Goal: Information Seeking & Learning: Learn about a topic

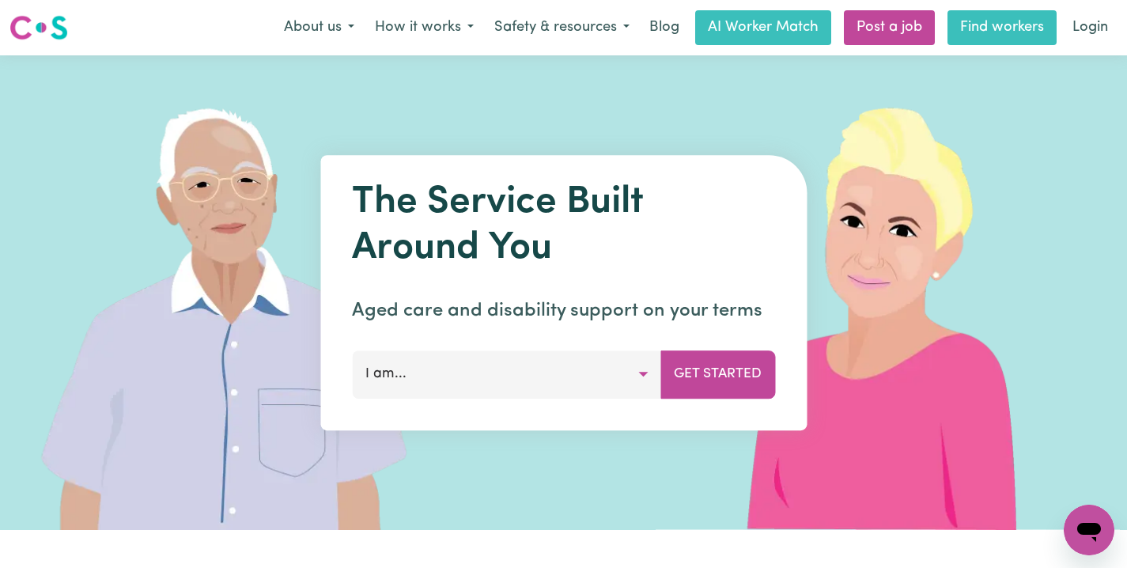
click at [998, 31] on link "Find workers" at bounding box center [1002, 27] width 109 height 35
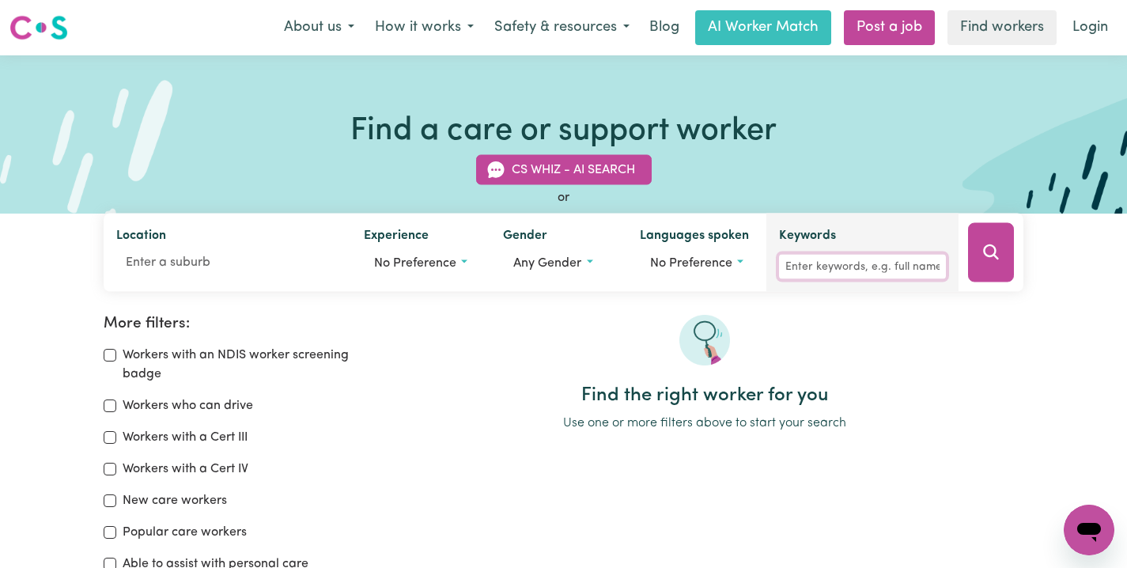
click at [877, 267] on input "Keywords" at bounding box center [862, 267] width 167 height 25
paste input "Jovesa Rokotakala"
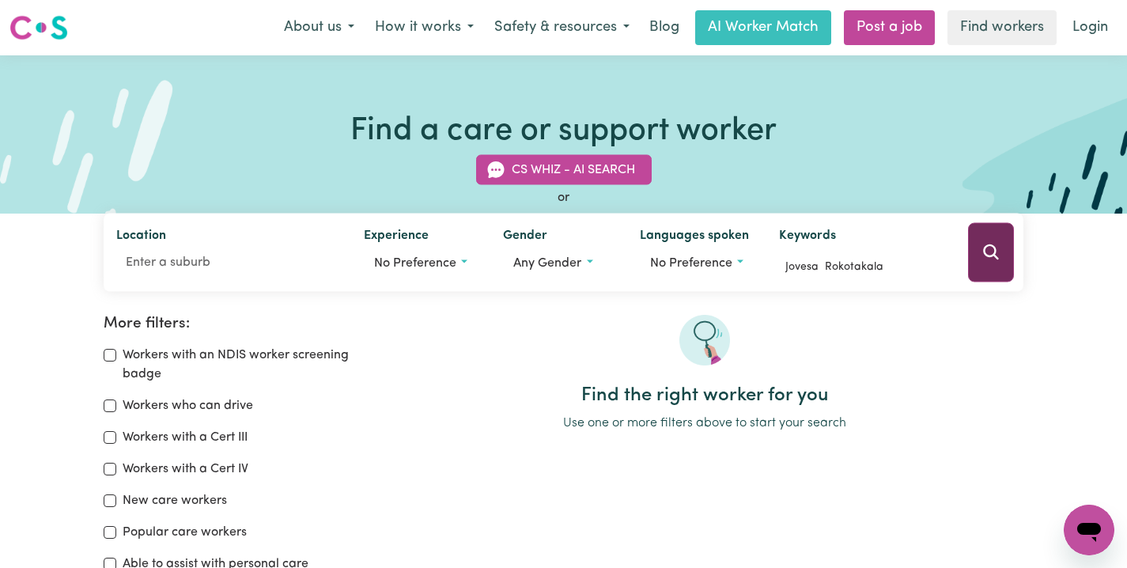
click at [999, 245] on icon "Search" at bounding box center [991, 252] width 19 height 19
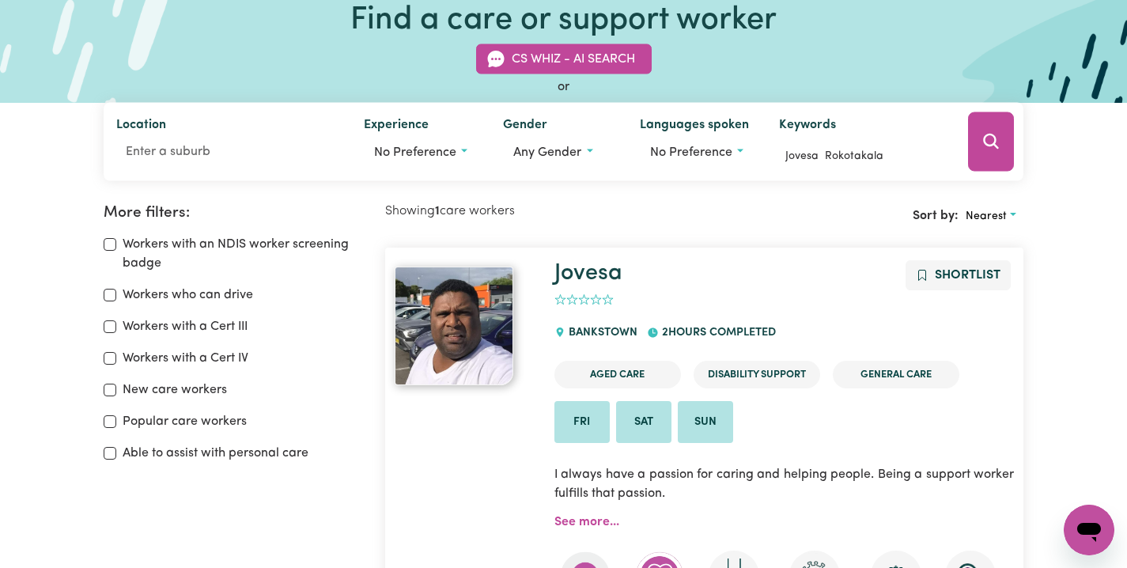
scroll to position [112, 0]
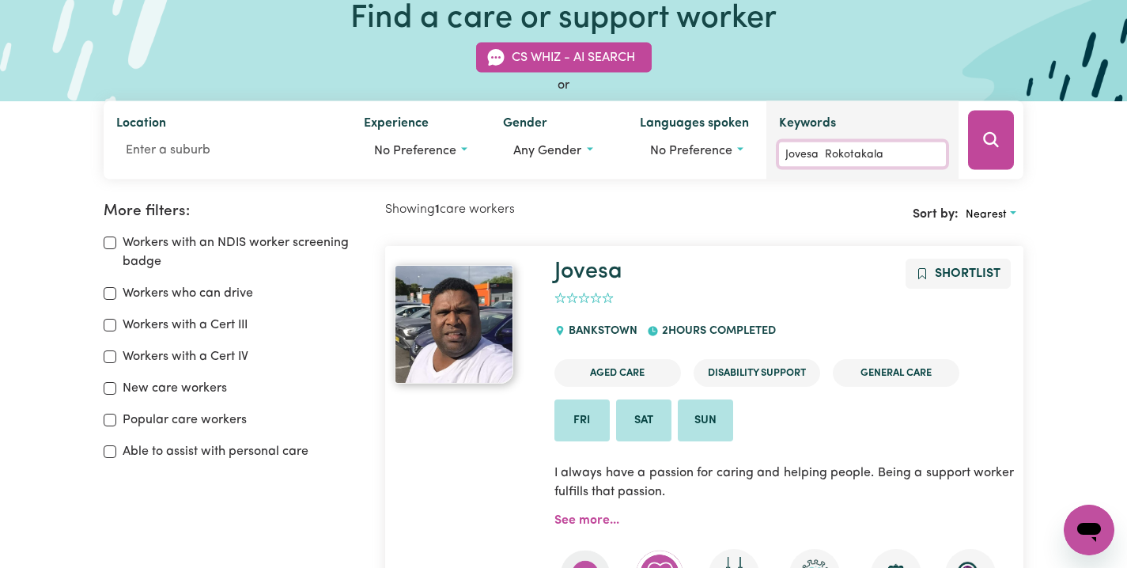
click at [830, 150] on input "Jovesa Rokotakala" at bounding box center [862, 154] width 167 height 25
paste input "Ezra Ekwesiany"
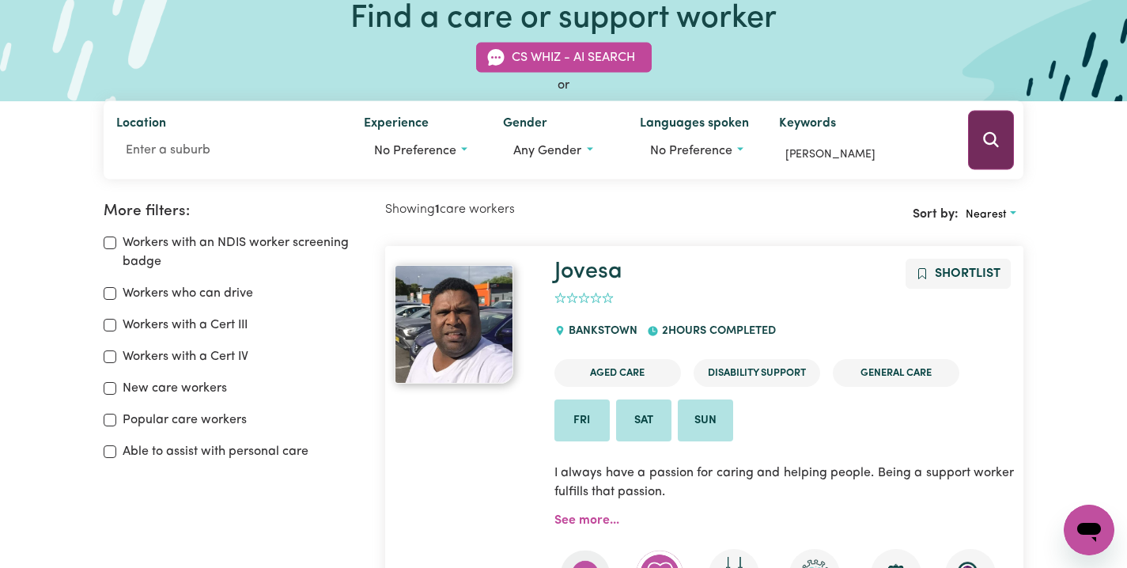
click at [994, 135] on icon "Search" at bounding box center [991, 139] width 15 height 15
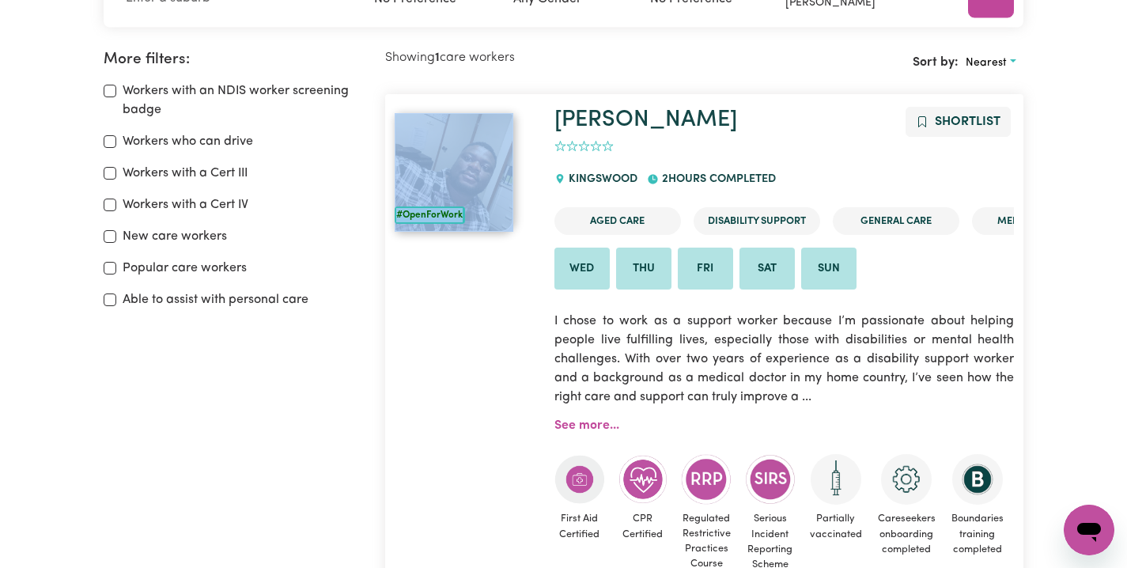
scroll to position [162, 0]
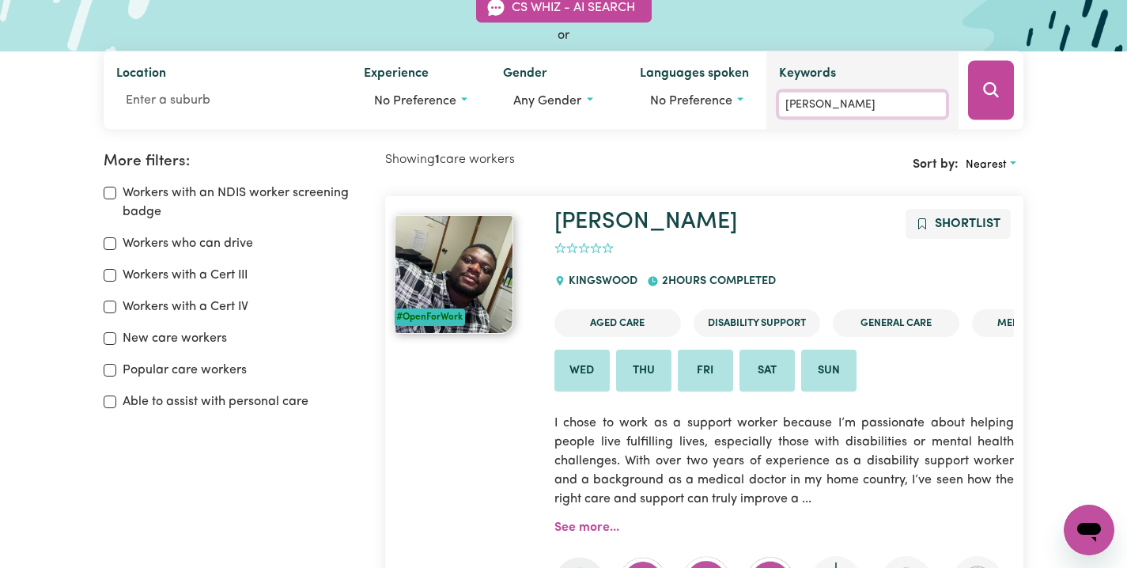
click at [894, 98] on input "Ezra Ekwesianya" at bounding box center [862, 105] width 167 height 25
paste input "Kim Wilson"
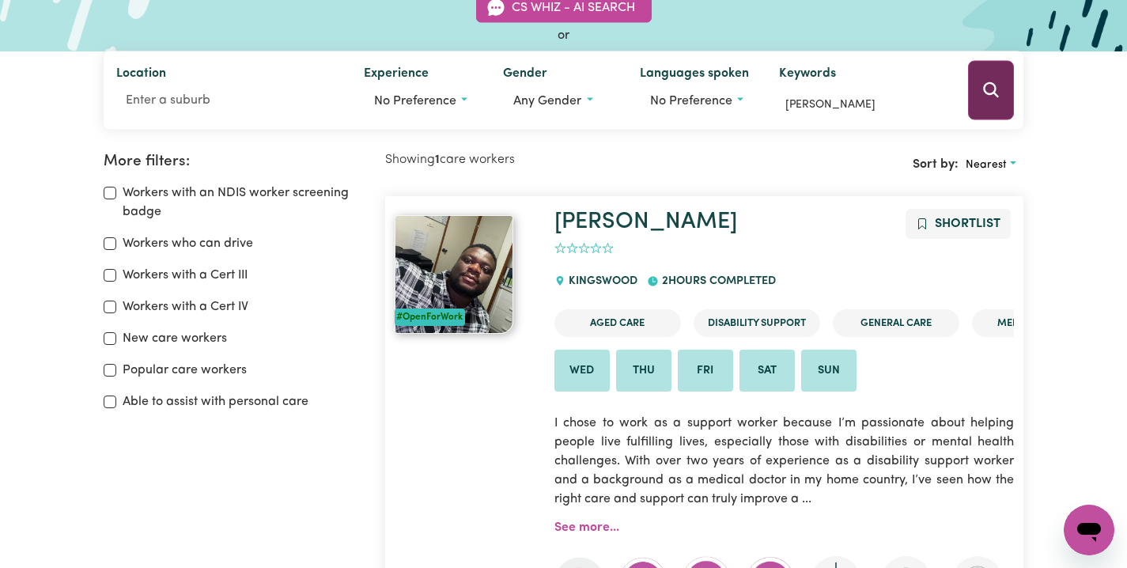
click at [983, 91] on icon "Search" at bounding box center [991, 90] width 19 height 19
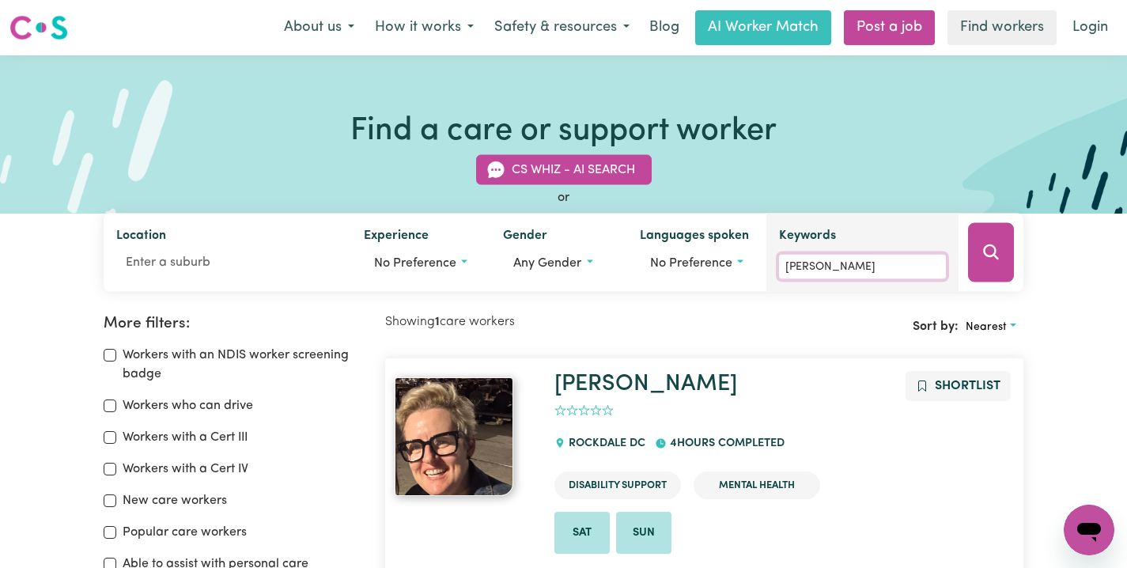
click at [838, 267] on input "Kim Wilson" at bounding box center [862, 267] width 167 height 25
paste input "Jade Newberry"
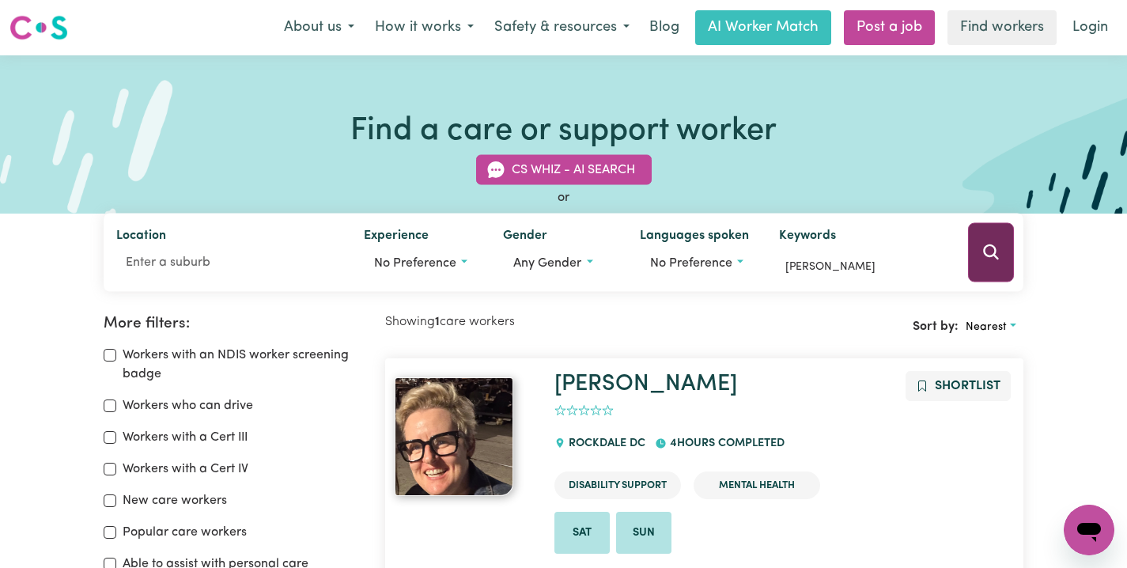
click at [988, 256] on icon "Search" at bounding box center [991, 251] width 15 height 15
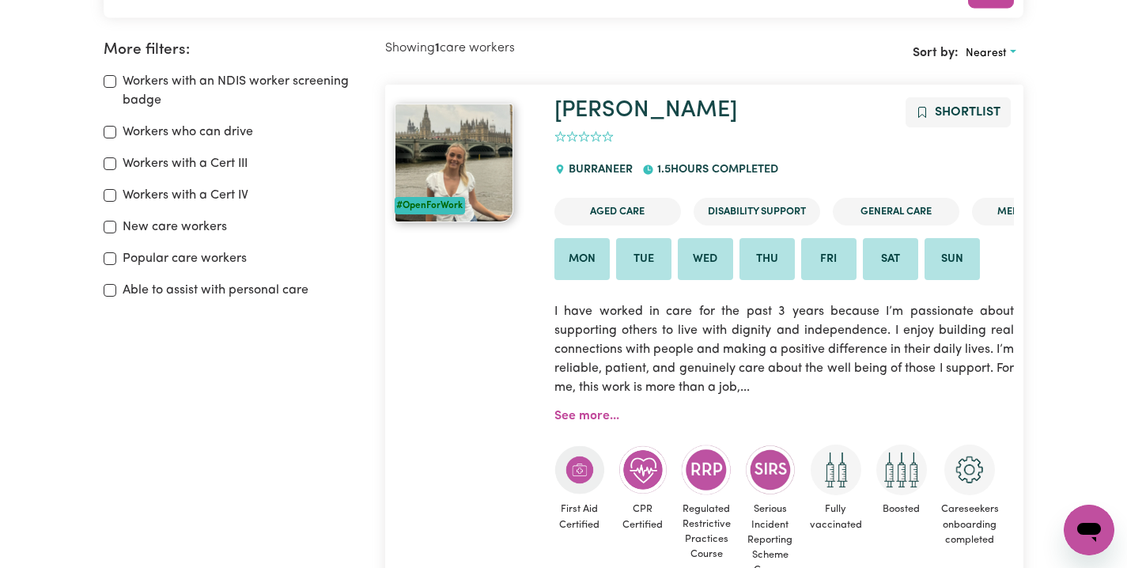
scroll to position [275, 0]
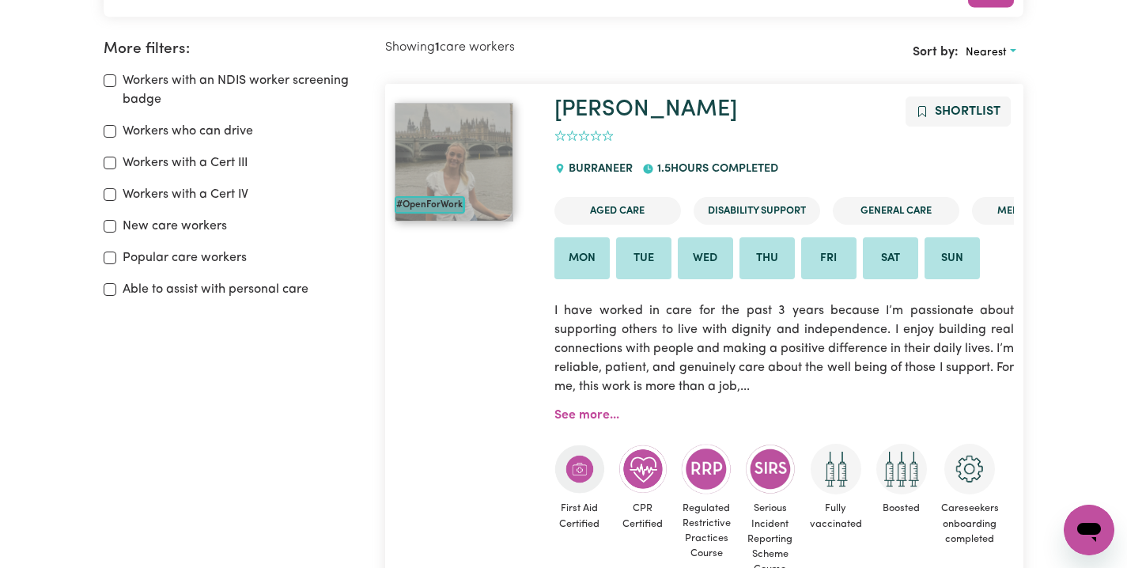
drag, startPoint x: 430, startPoint y: 138, endPoint x: 399, endPoint y: 91, distance: 56.2
click at [399, 91] on article "#OpenForWork Jade Shortlist 0 BURRANEER 1.5 hours completed Aged Care Disabilit…" at bounding box center [704, 365] width 638 height 562
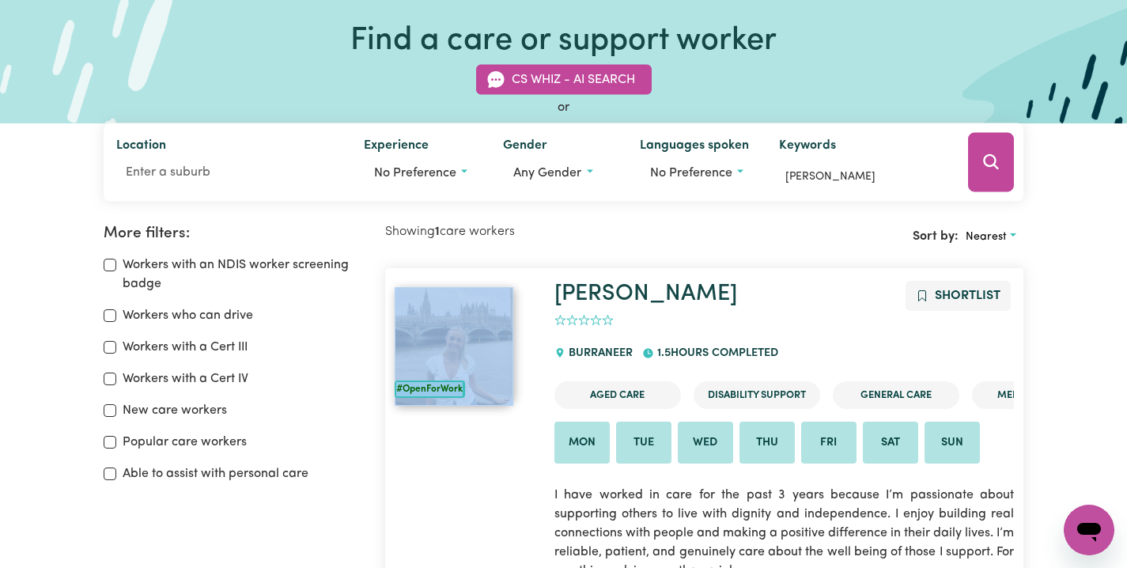
scroll to position [89, 0]
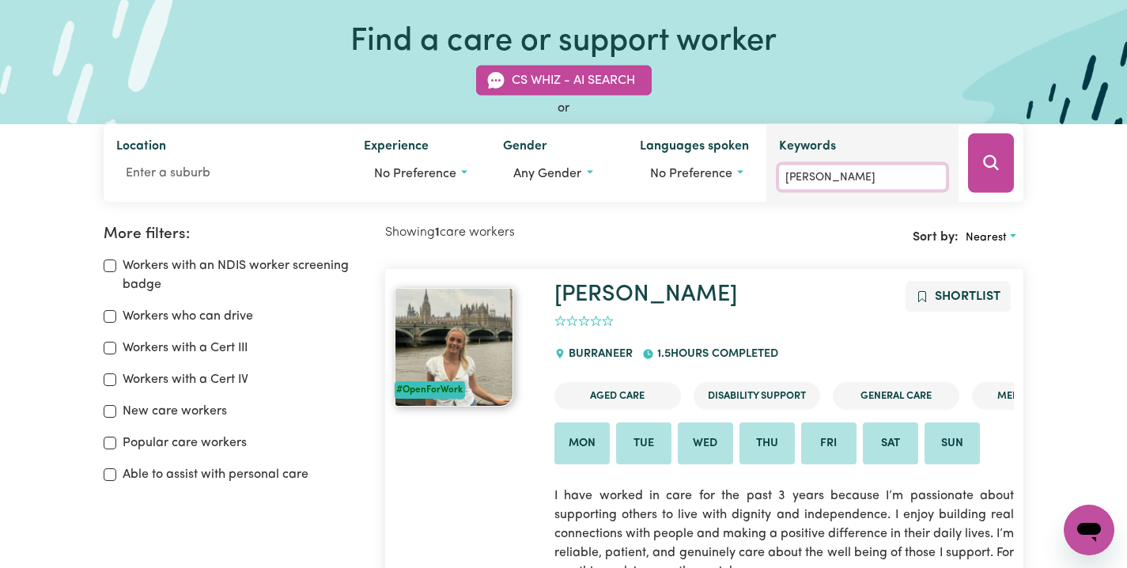
click at [863, 176] on input "Jade Newberry" at bounding box center [862, 177] width 167 height 25
paste input "Rajat Rajat"
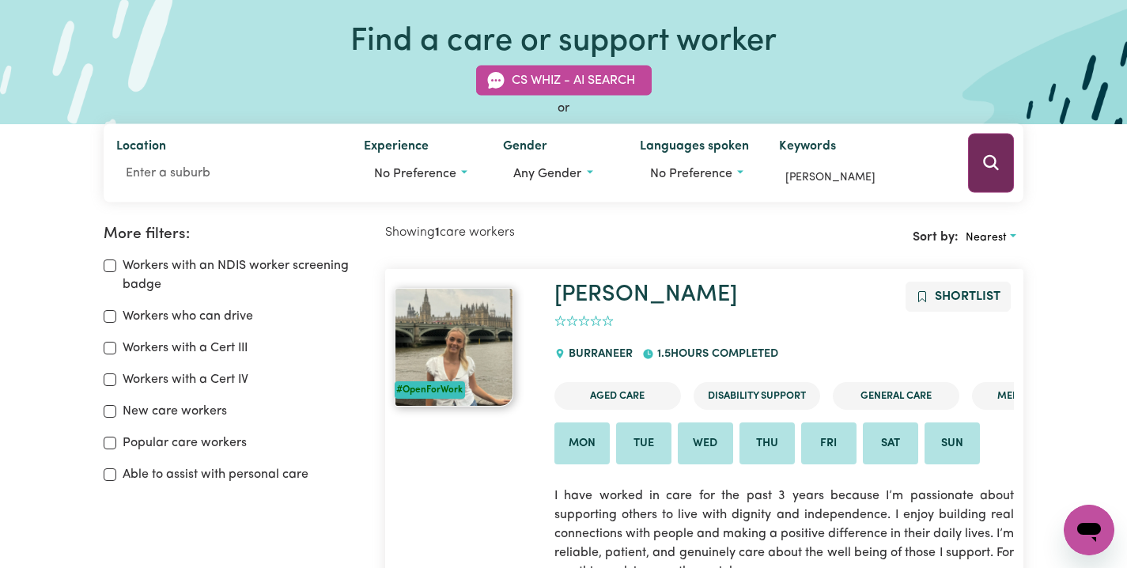
click at [992, 158] on icon "Search" at bounding box center [991, 162] width 19 height 19
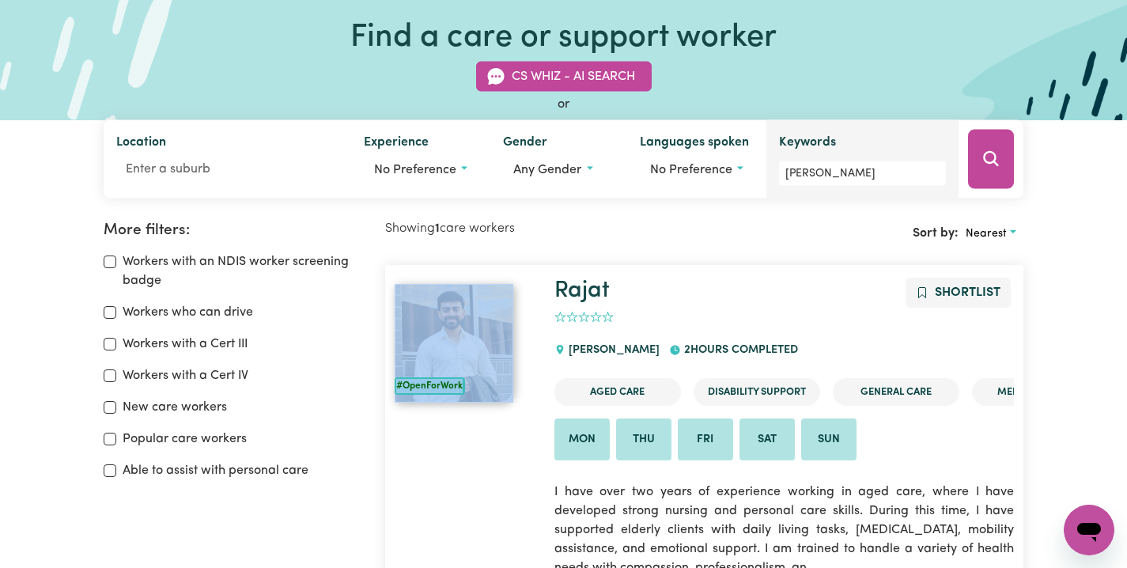
scroll to position [93, 0]
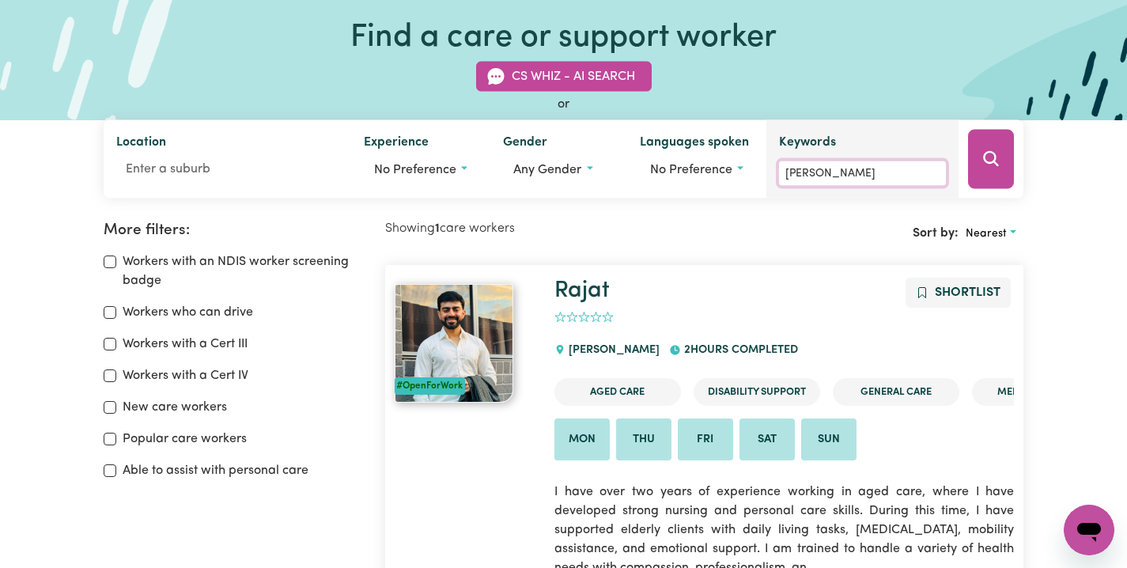
click at [842, 174] on input "Rajat Rajat" at bounding box center [862, 173] width 167 height 25
paste input "Alhaji Bangura"
type input "Alhaji Bangura"
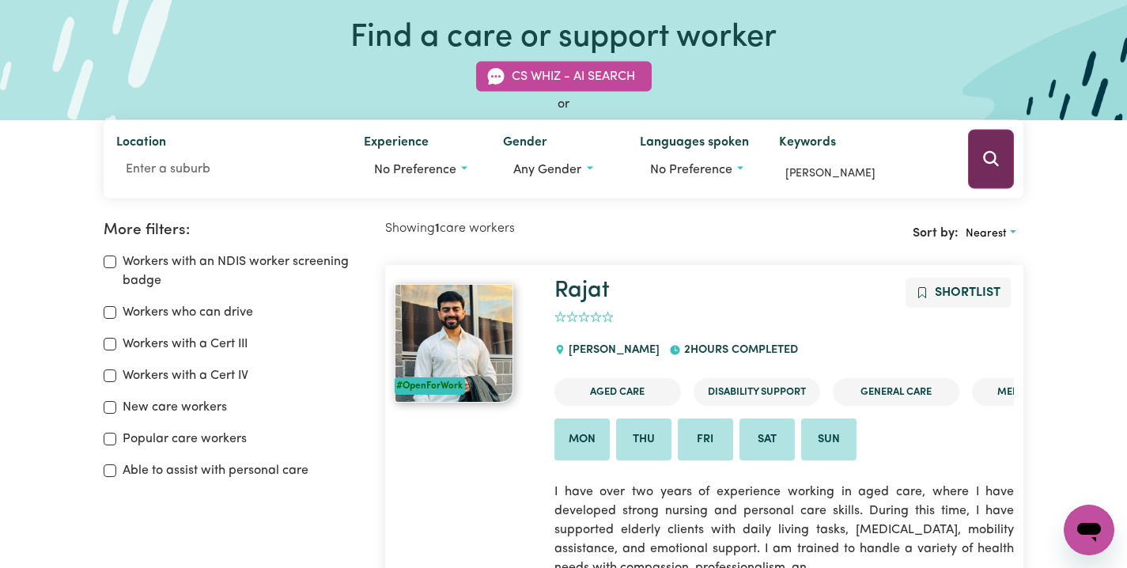
click at [1003, 152] on button "Search" at bounding box center [991, 159] width 46 height 59
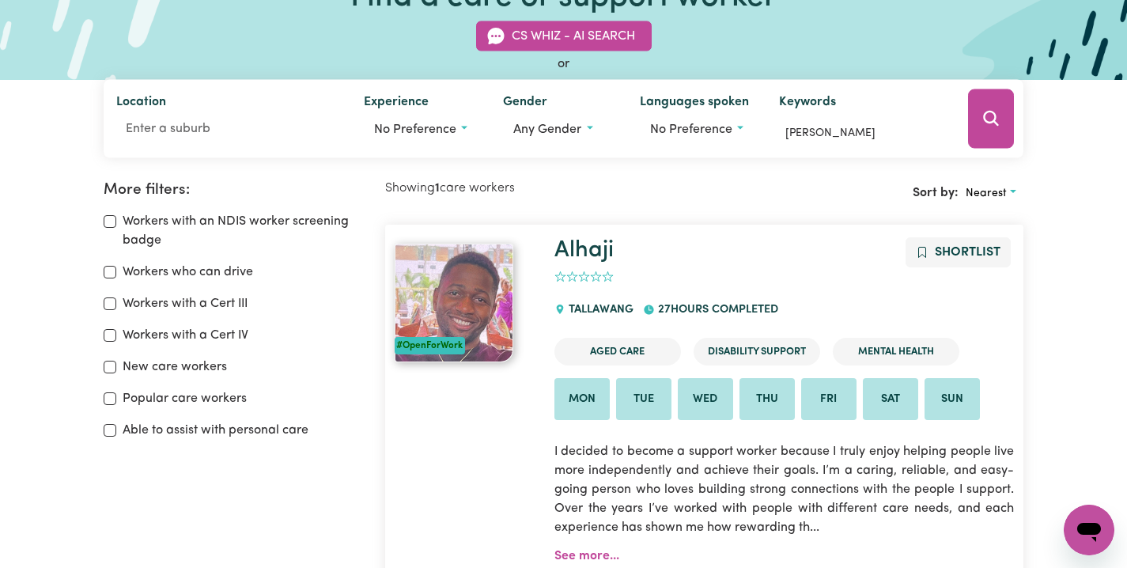
scroll to position [264, 0]
